Goal: Task Accomplishment & Management: Complete application form

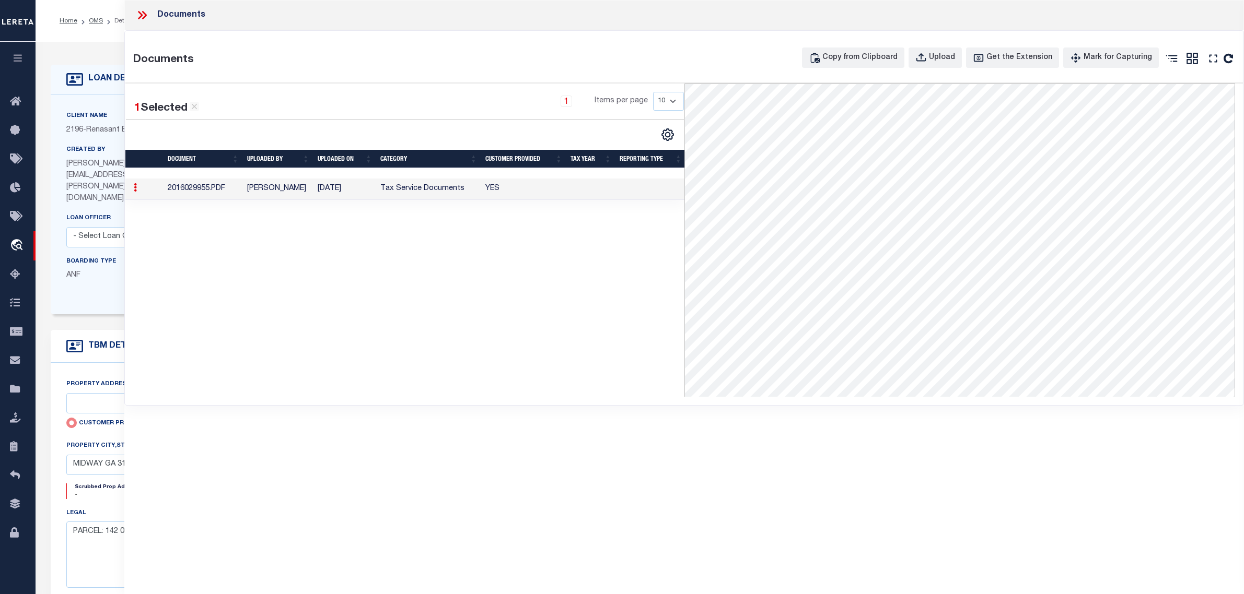
select select "4983"
select select "10"
select select "NonEscrow"
click at [140, 17] on icon at bounding box center [140, 15] width 5 height 8
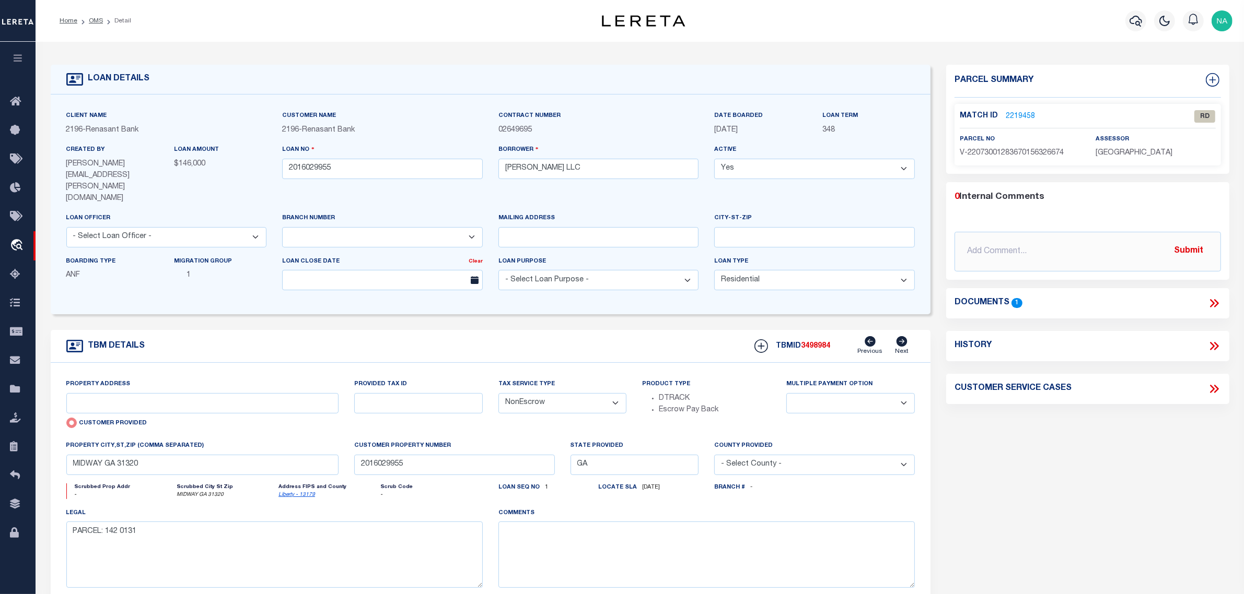
click at [302, 308] on form "LOAN DETAILS Client Name 2196 - Renasant Bank" at bounding box center [491, 363] width 880 height 597
click at [93, 19] on link "OMS" at bounding box center [96, 21] width 14 height 6
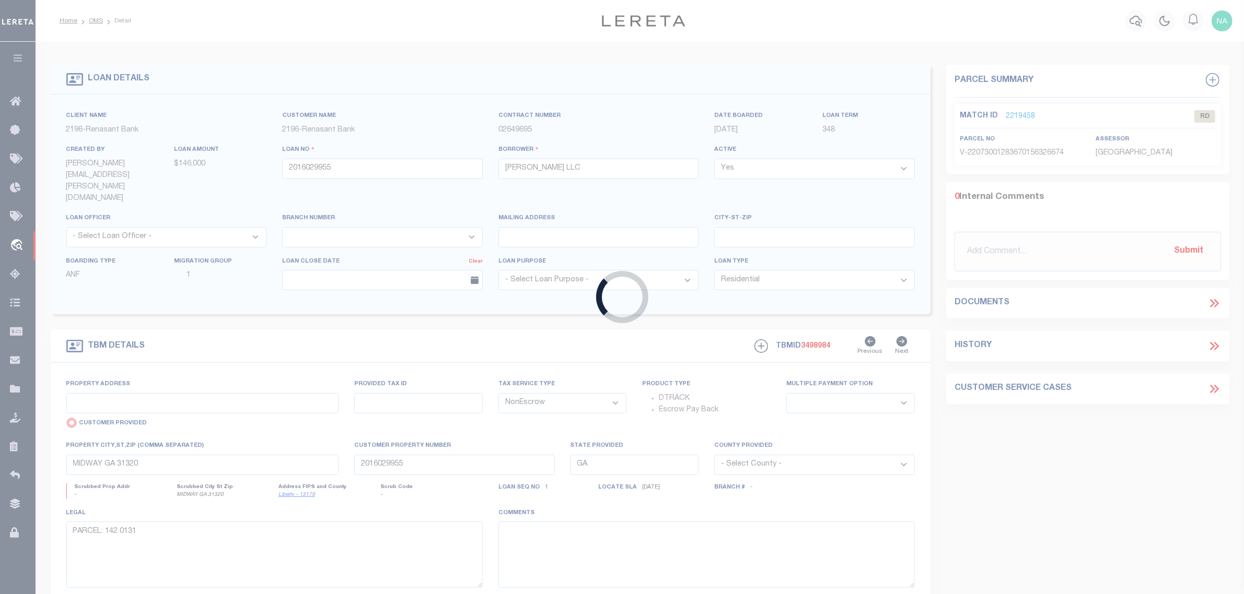
type input "2016029383"
type input "[PERSON_NAME]"
select select
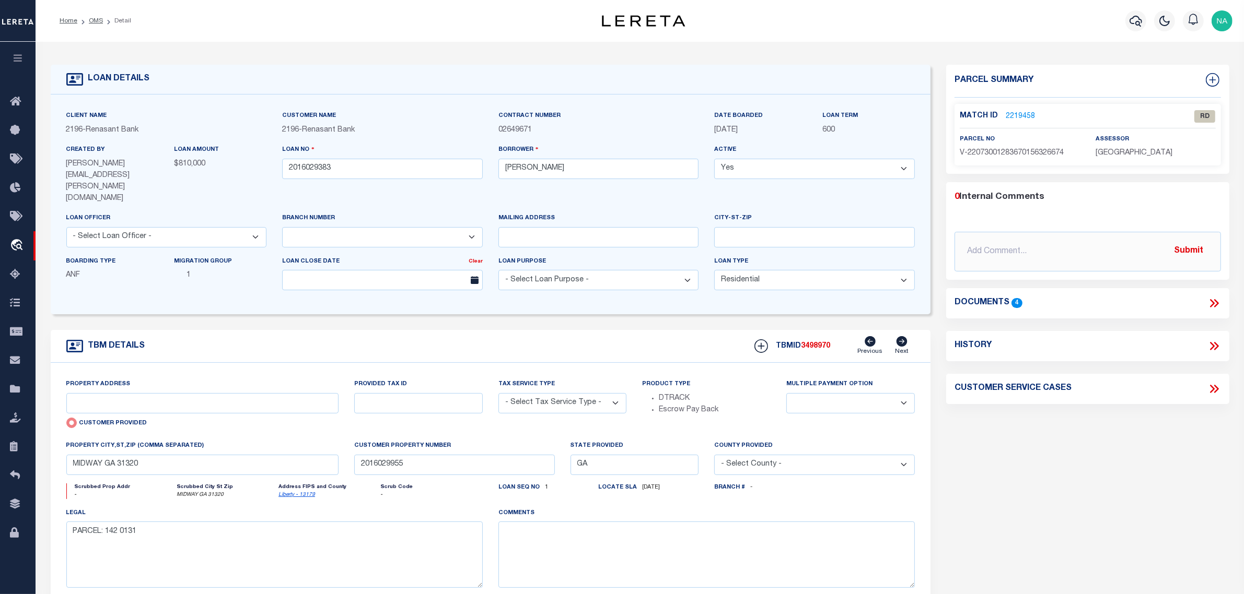
type input "[STREET_ADDRESS]"
select select "NonEscrow"
select select
type input "HINESVILLE GA 31313"
type input "2016029383"
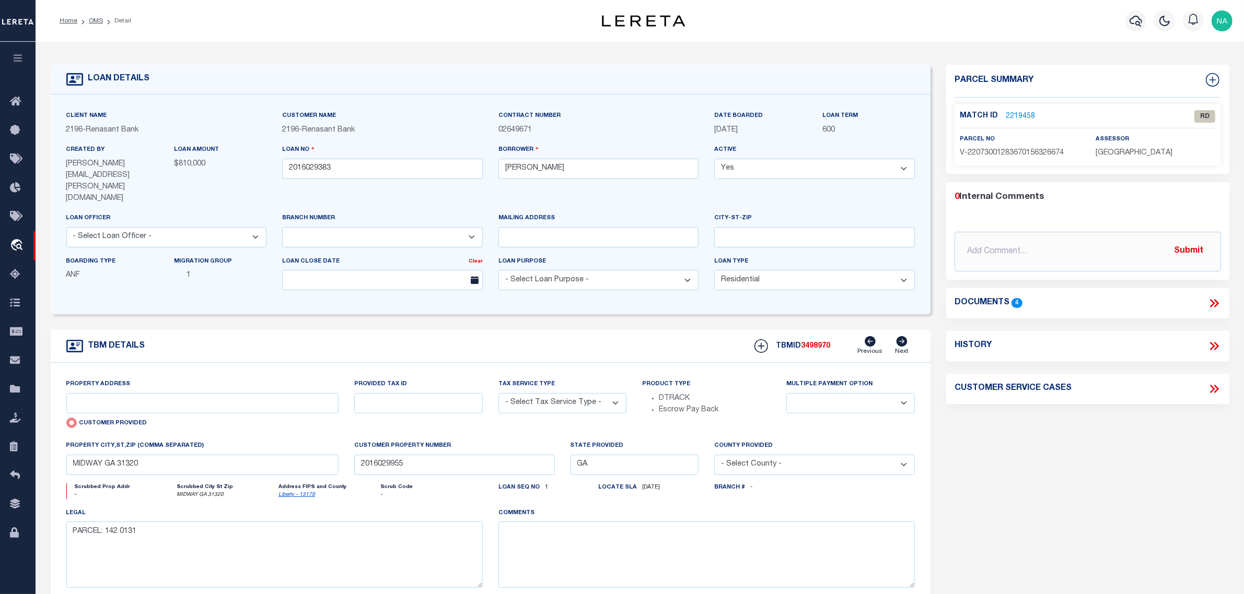
type textarea "SEE FILE1"
select select "4983"
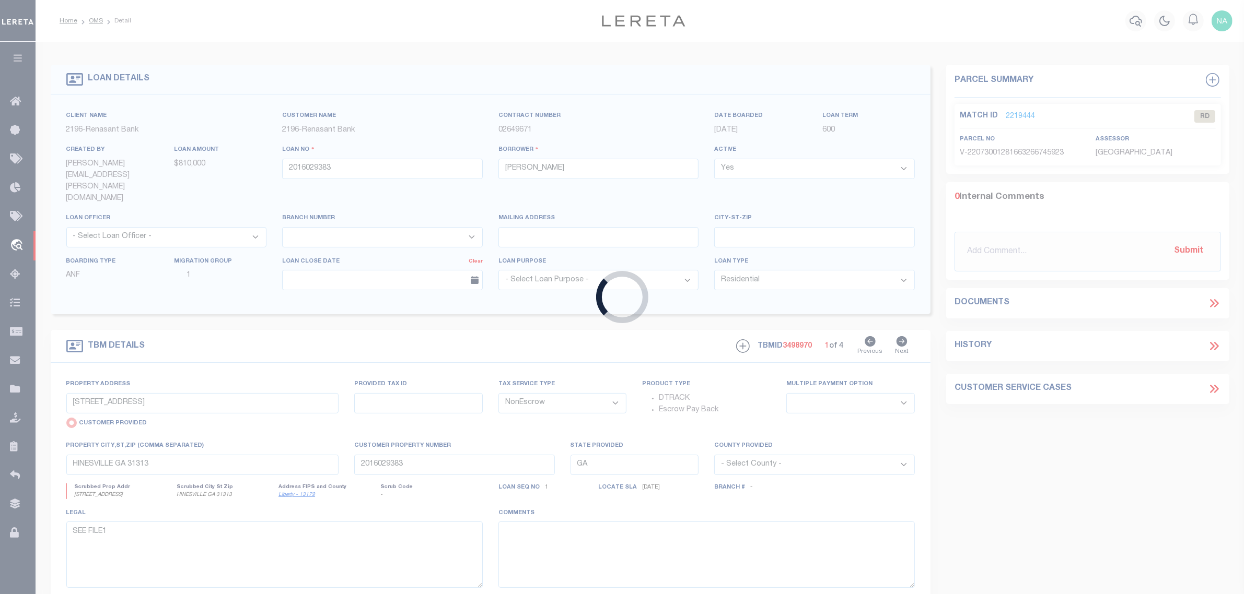
type input "2016029027"
type input "[PERSON_NAME]"
select select
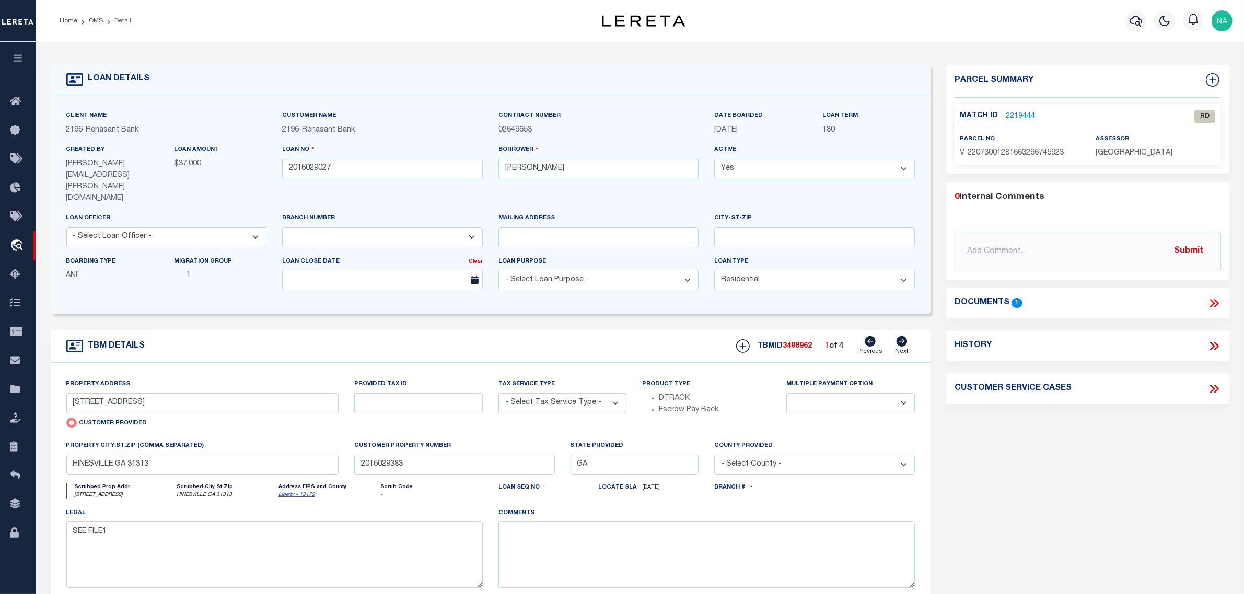
type input "218 CASSIE LN"
select select "Escrow"
select select
type input "JESUP GA 31545"
type input "2016029027"
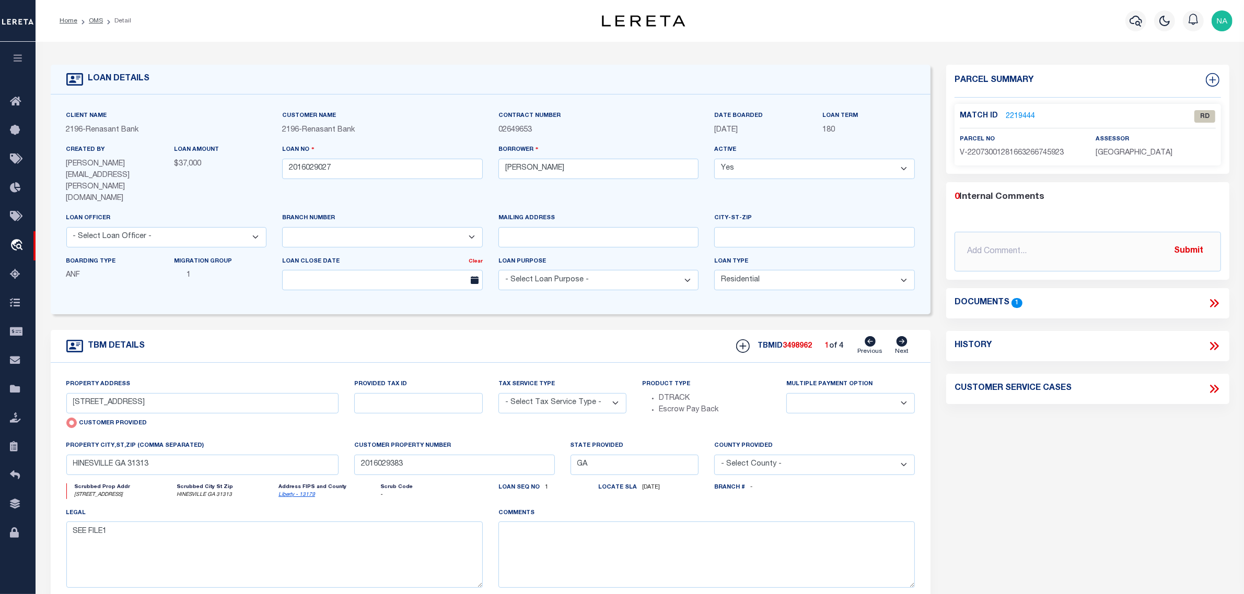
type textarea "PARCEL: 98-3-171"
select select "4983"
click at [1208, 301] on icon at bounding box center [1214, 304] width 14 height 14
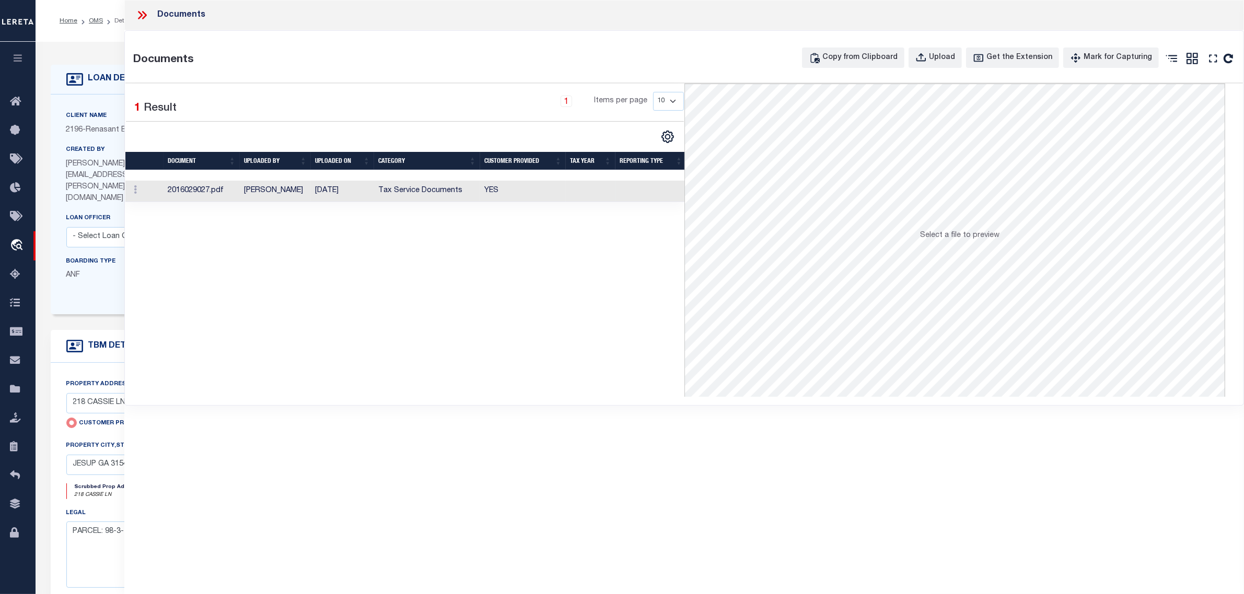
click at [414, 194] on td "Tax Service Documents" at bounding box center [427, 191] width 106 height 21
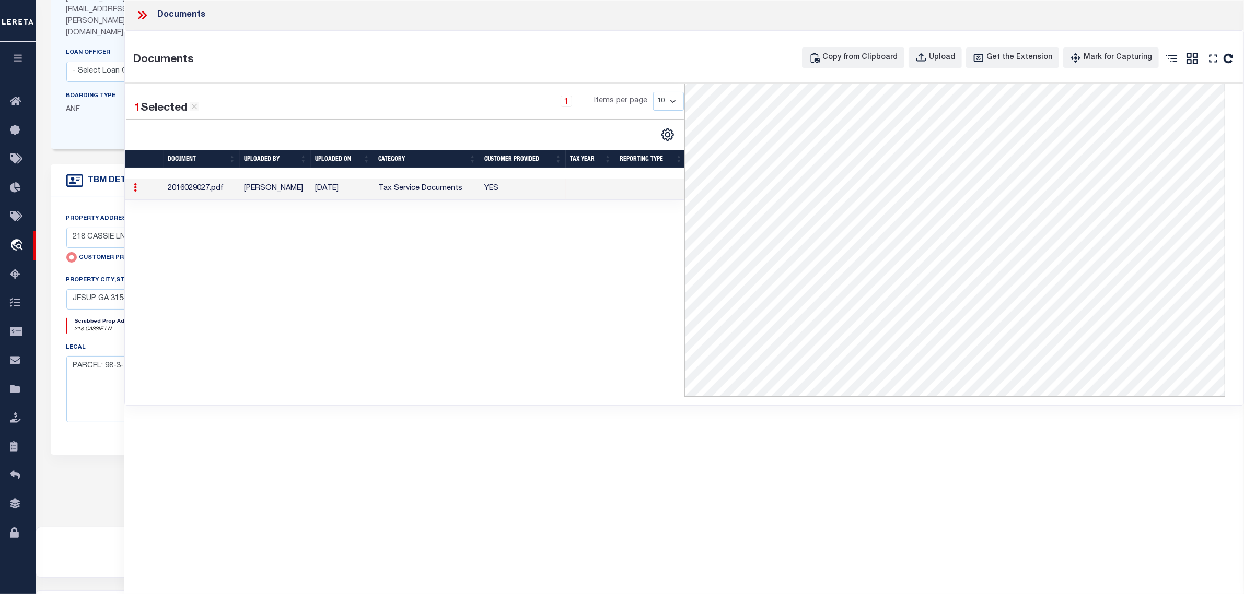
scroll to position [196, 0]
